Goal: Task Accomplishment & Management: Manage account settings

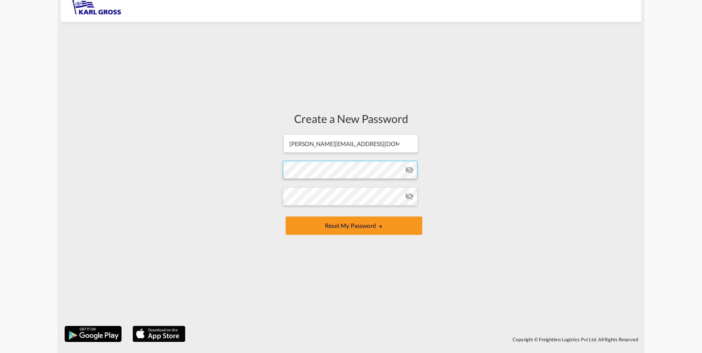
click at [309, 163] on form "[PERSON_NAME][EMAIL_ADDRESS][DOMAIN_NAME] Password must contain the following: …" at bounding box center [351, 186] width 137 height 104
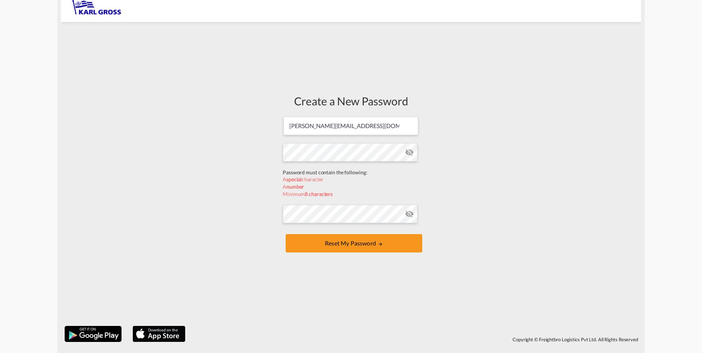
drag, startPoint x: 456, startPoint y: 150, endPoint x: 442, endPoint y: 150, distance: 14.0
click at [456, 150] on div "Create a New Password [PERSON_NAME][EMAIL_ADDRESS][DOMAIN_NAME] Password must c…" at bounding box center [351, 174] width 580 height 297
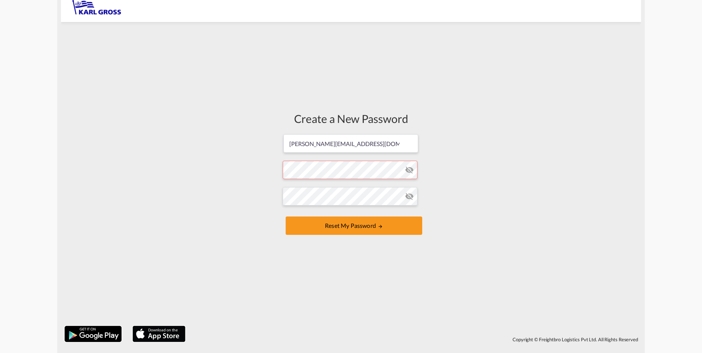
click at [332, 170] on form "[PERSON_NAME][EMAIL_ADDRESS][DOMAIN_NAME] Password must contain the following: …" at bounding box center [351, 186] width 137 height 104
drag, startPoint x: 199, startPoint y: 203, endPoint x: 238, endPoint y: 204, distance: 38.2
click at [199, 203] on div "Create a New Password [PERSON_NAME][EMAIL_ADDRESS][DOMAIN_NAME] Password must c…" at bounding box center [351, 174] width 580 height 297
click at [343, 230] on button "Reset my password" at bounding box center [354, 226] width 137 height 18
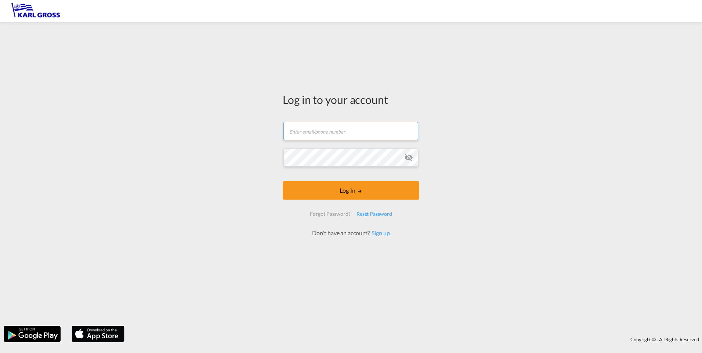
type input "[PERSON_NAME][EMAIL_ADDRESS][DOMAIN_NAME]"
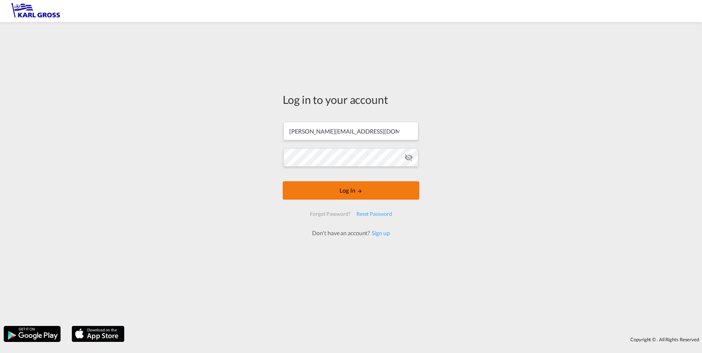
click at [344, 187] on button "Log In" at bounding box center [351, 190] width 137 height 18
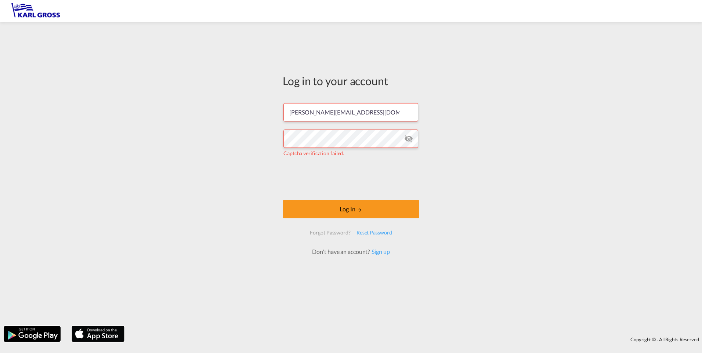
click at [406, 137] on md-icon "icon-eye-off" at bounding box center [408, 138] width 9 height 9
click at [358, 213] on button "Log In" at bounding box center [351, 209] width 137 height 18
